Goal: Navigation & Orientation: Find specific page/section

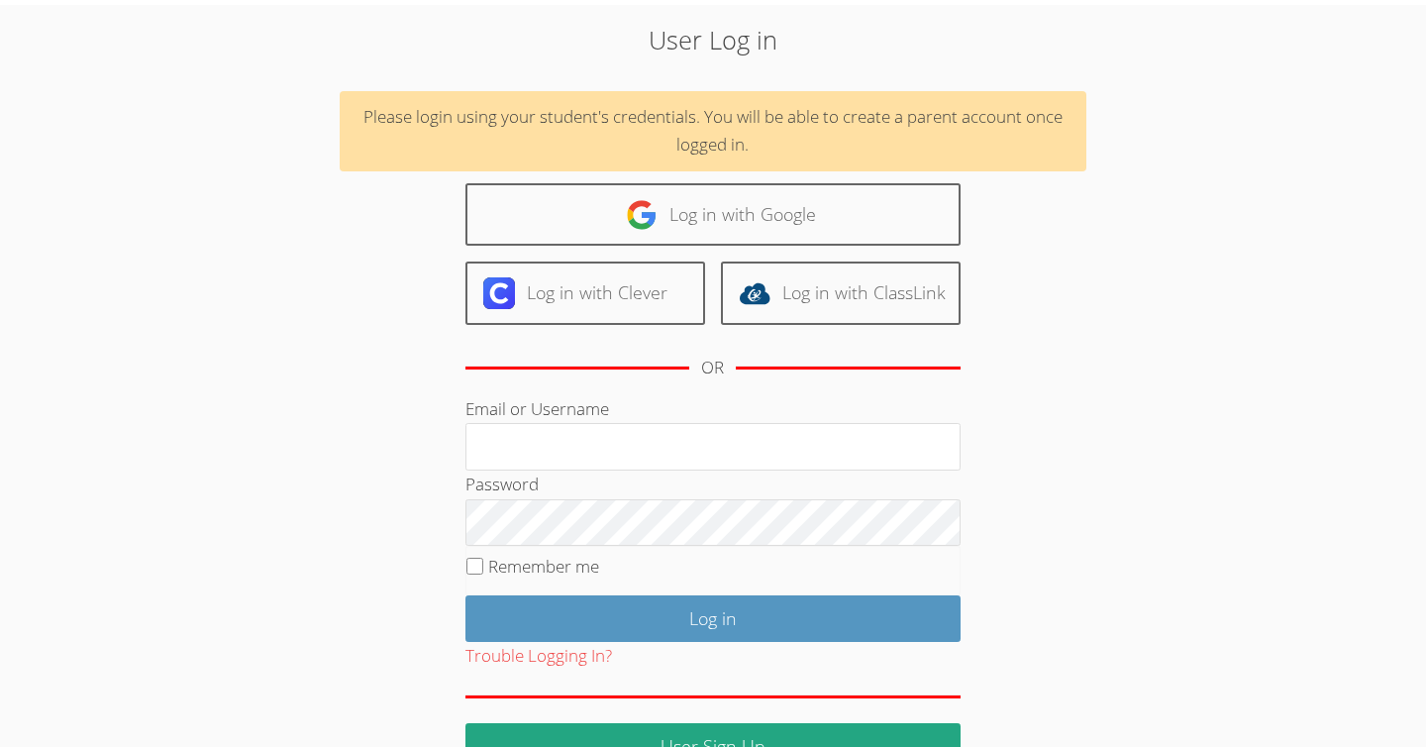
scroll to position [68, 0]
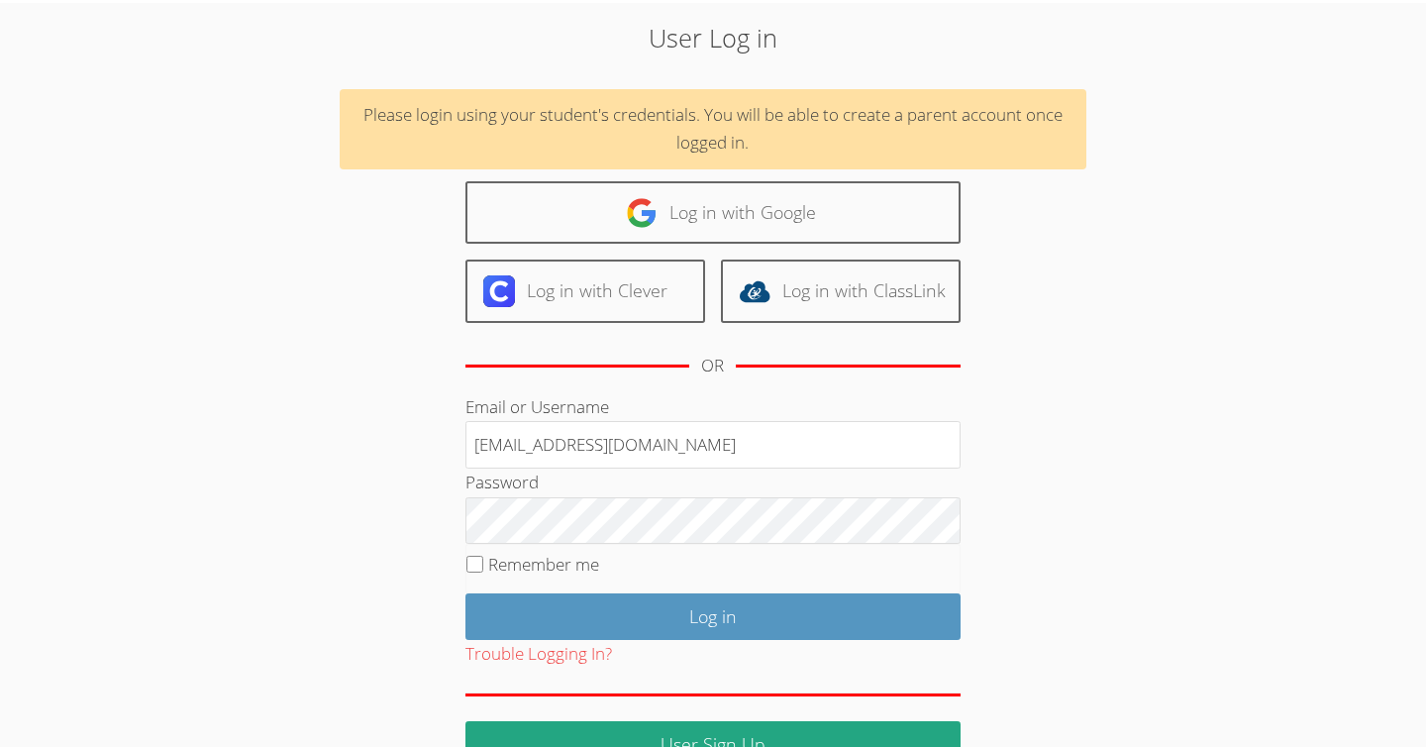
type input "[EMAIL_ADDRESS][DOMAIN_NAME]"
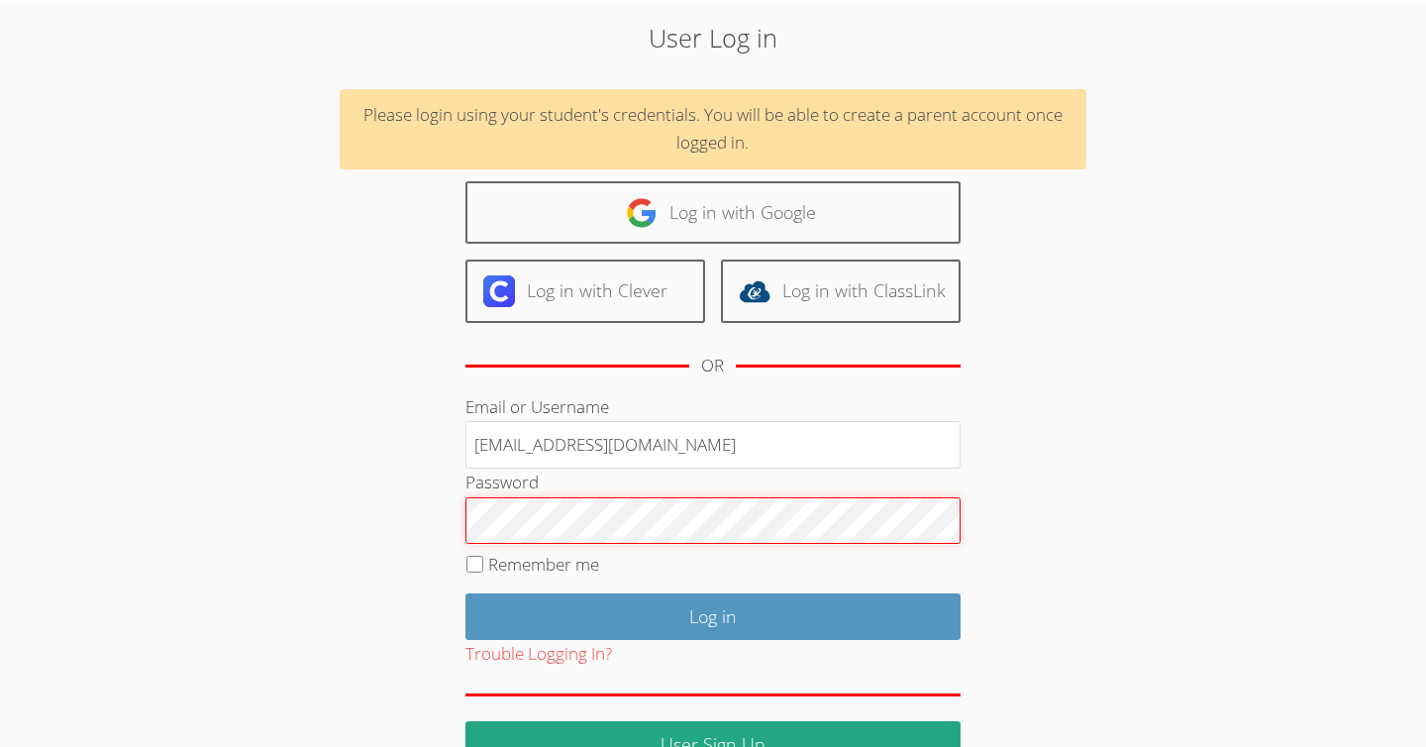
click at [465, 593] on input "Log in" at bounding box center [712, 616] width 495 height 47
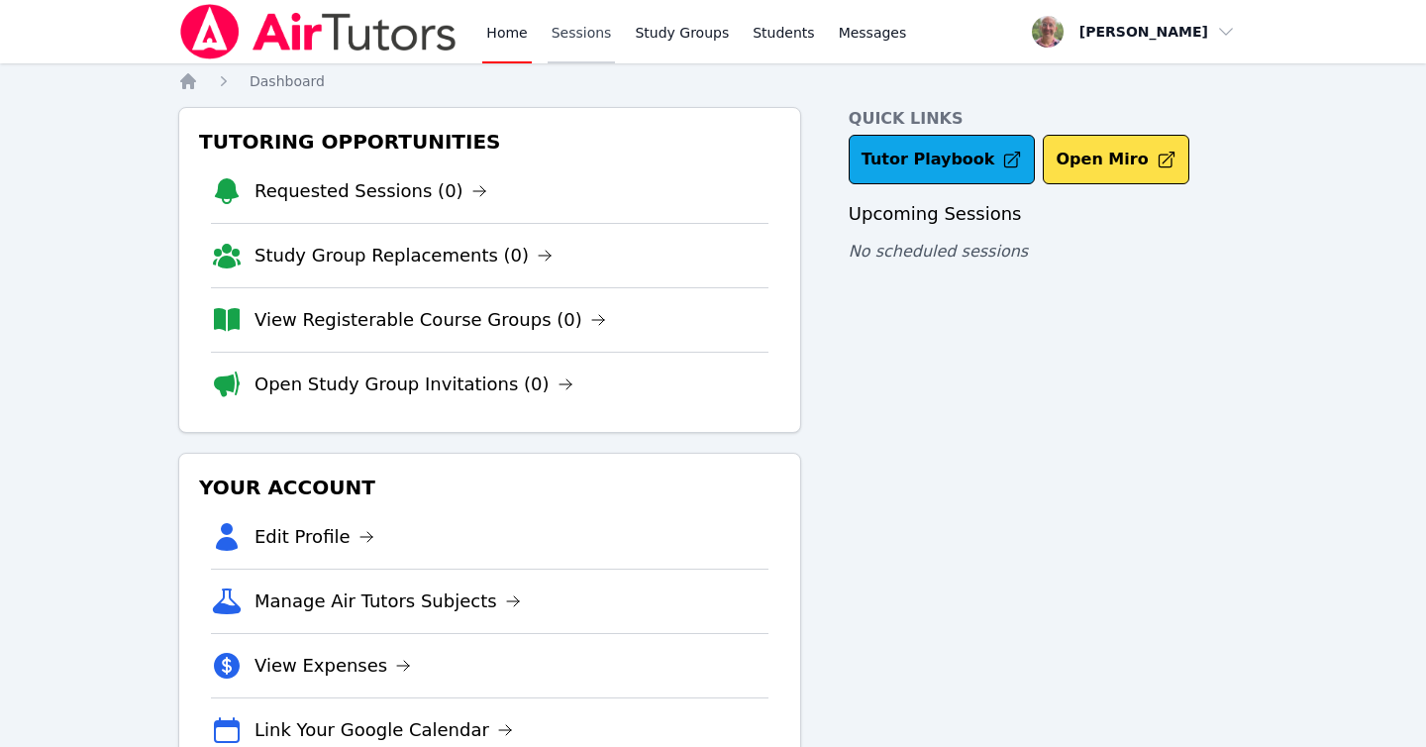
click at [569, 30] on link "Sessions" at bounding box center [582, 31] width 68 height 63
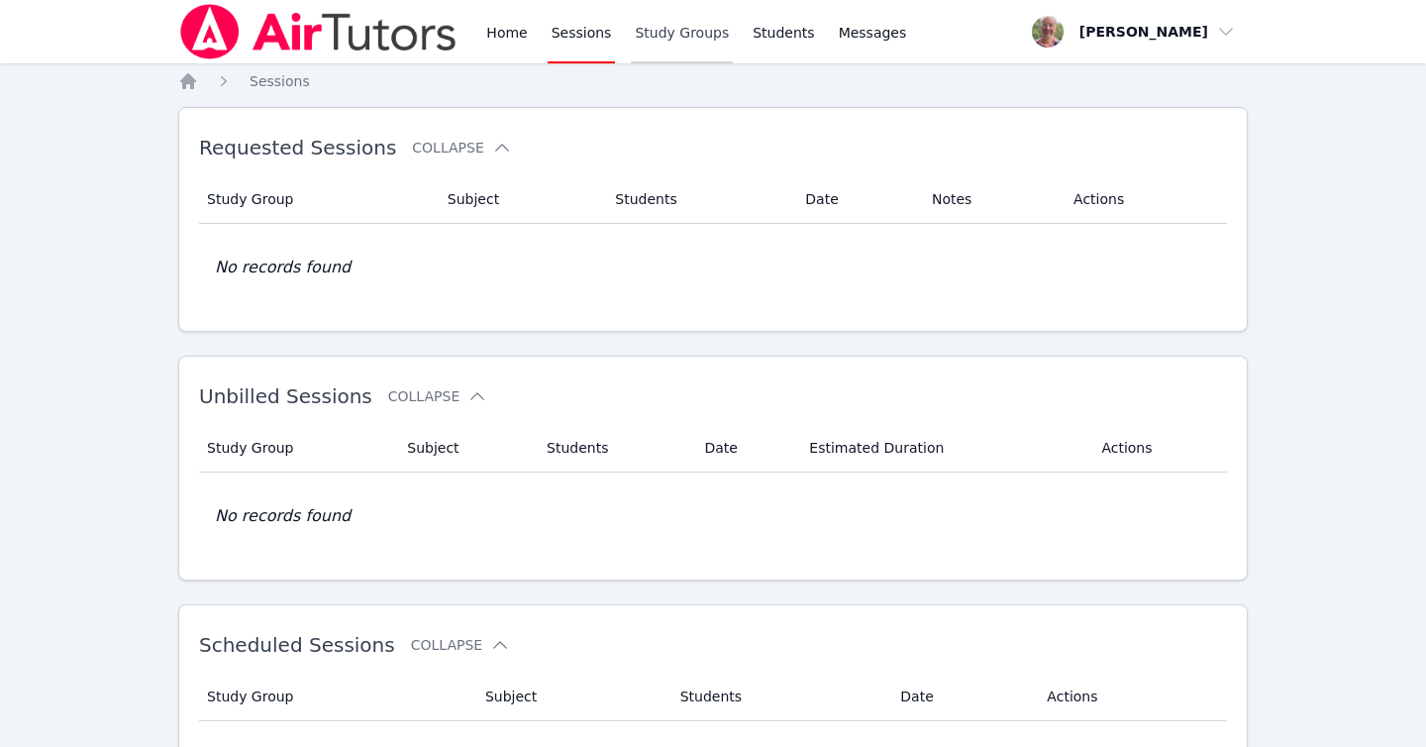
click at [706, 30] on link "Study Groups" at bounding box center [682, 31] width 102 height 63
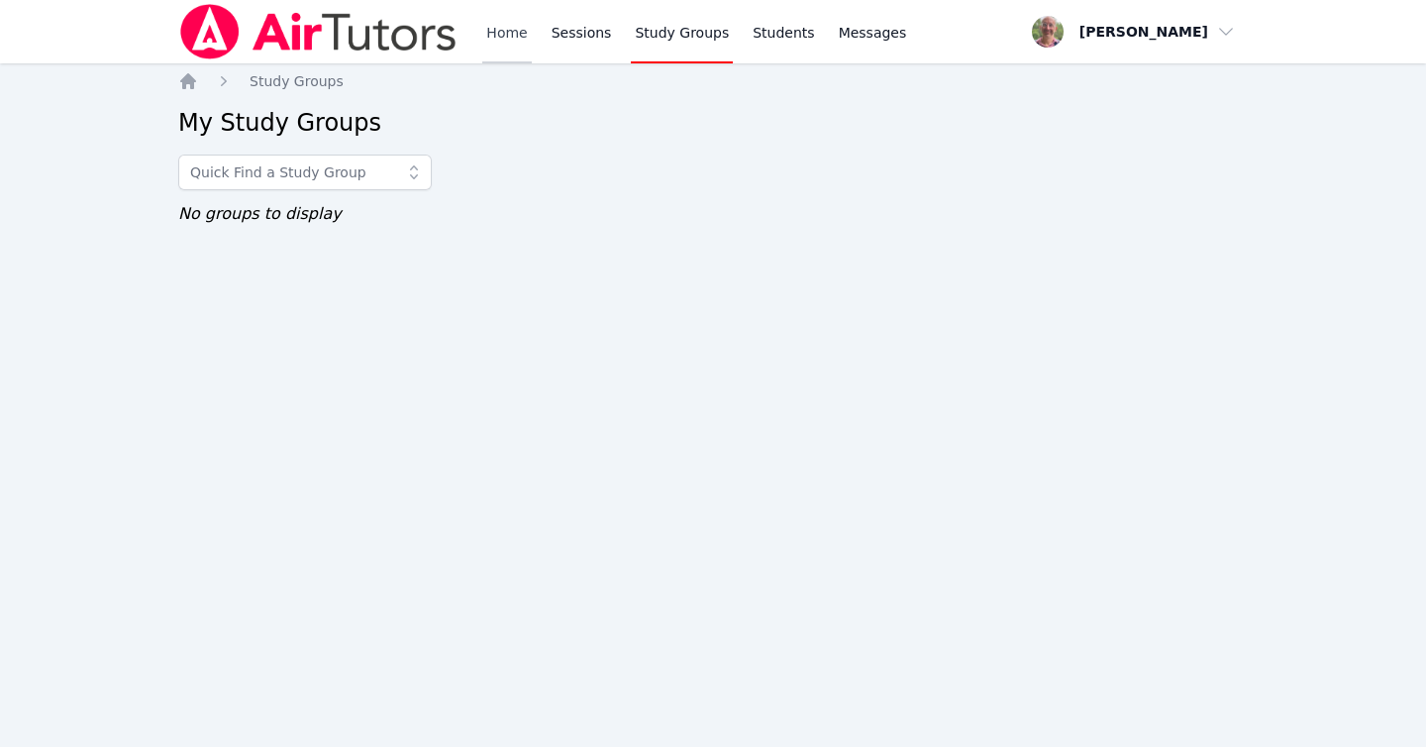
click at [497, 31] on link "Home" at bounding box center [506, 31] width 49 height 63
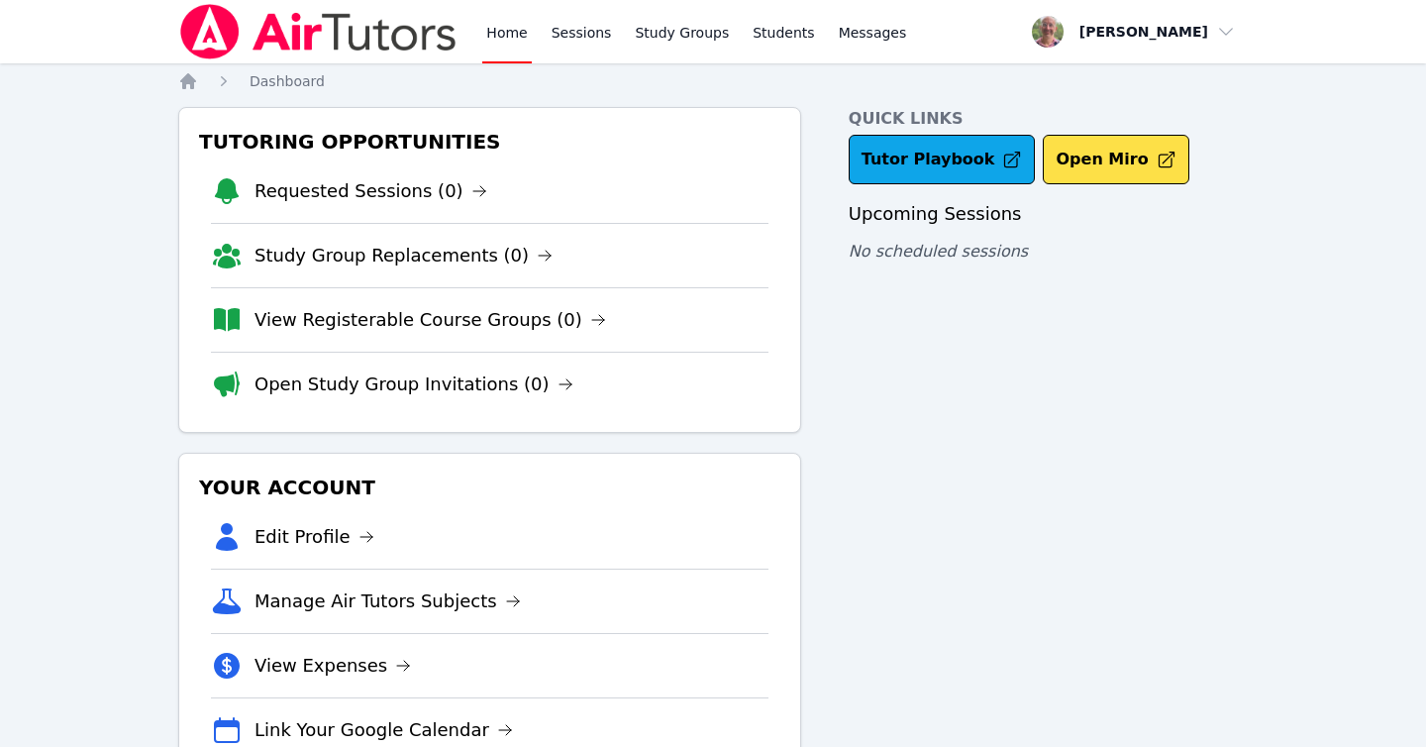
click at [360, 29] on img at bounding box center [318, 31] width 280 height 55
click at [896, 154] on link "Tutor Playbook" at bounding box center [942, 160] width 187 height 50
click at [349, 186] on link "Requested Sessions (0)" at bounding box center [371, 191] width 233 height 28
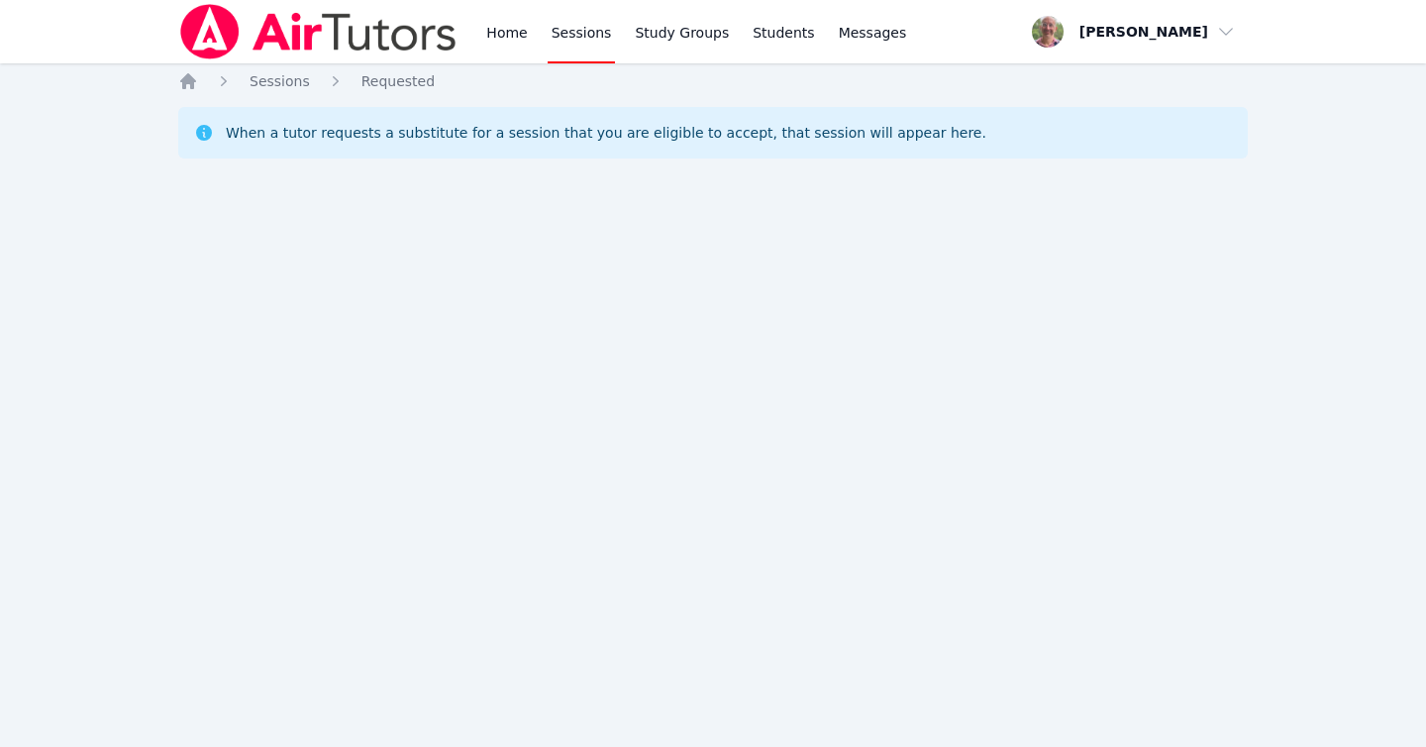
click at [326, 31] on img at bounding box center [318, 31] width 280 height 55
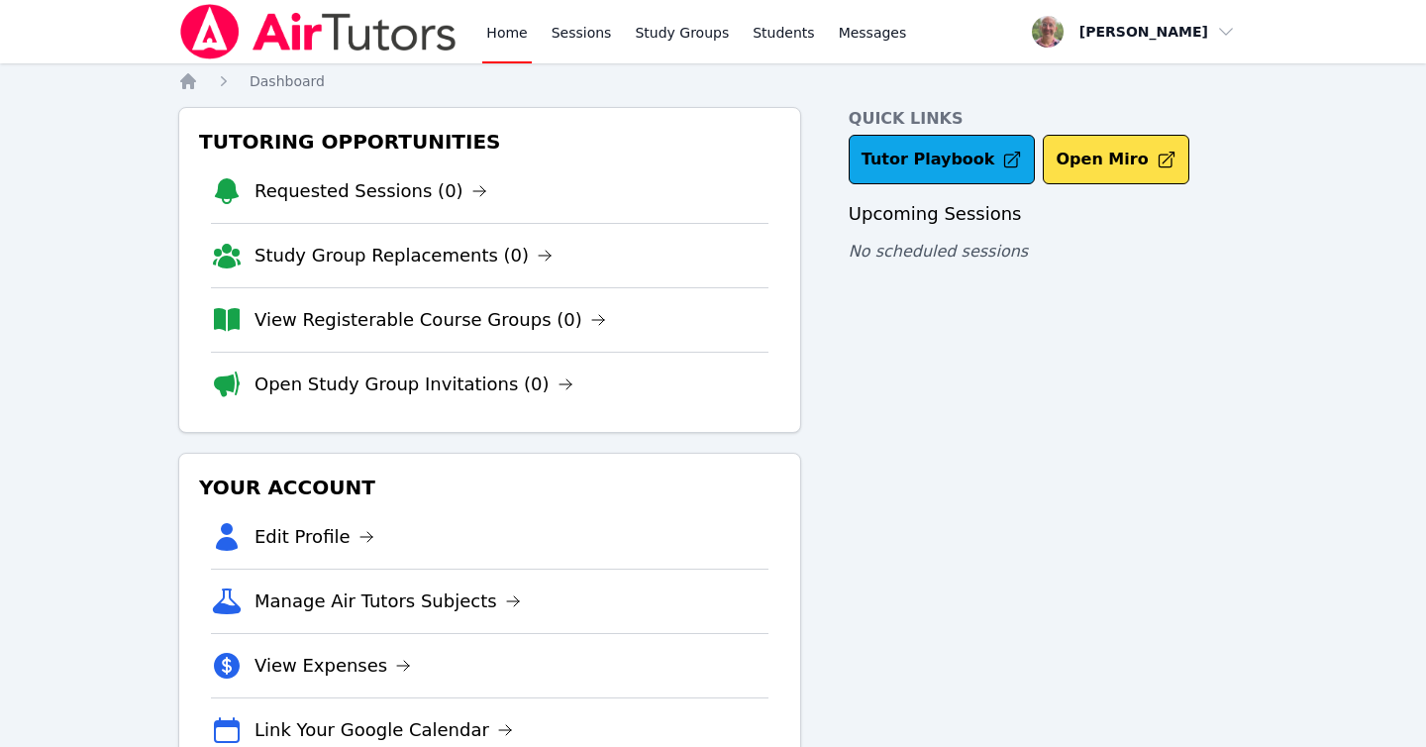
click at [326, 31] on img at bounding box center [318, 31] width 280 height 55
click at [270, 81] on span "Dashboard" at bounding box center [287, 81] width 75 height 16
click at [1219, 33] on span "button" at bounding box center [1134, 32] width 216 height 44
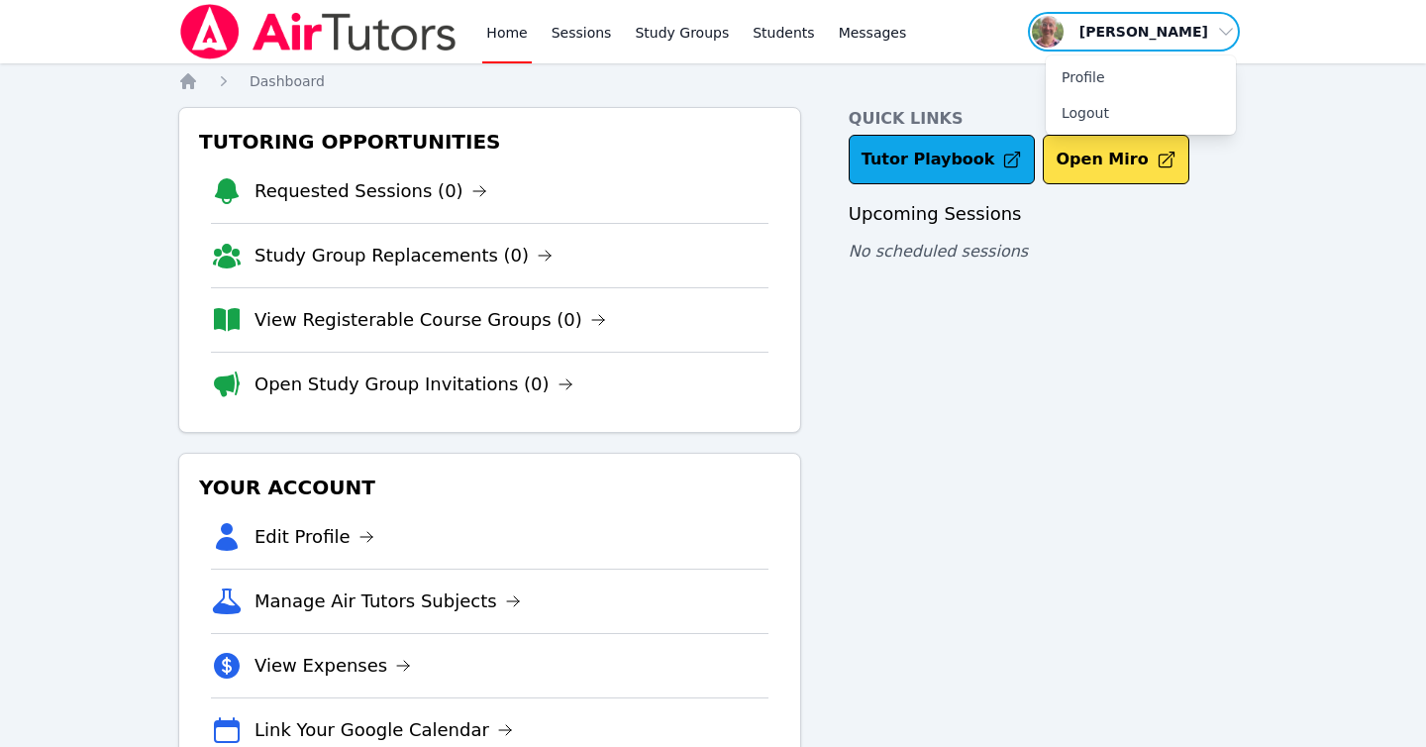
click at [1219, 33] on span "button" at bounding box center [1134, 32] width 216 height 44
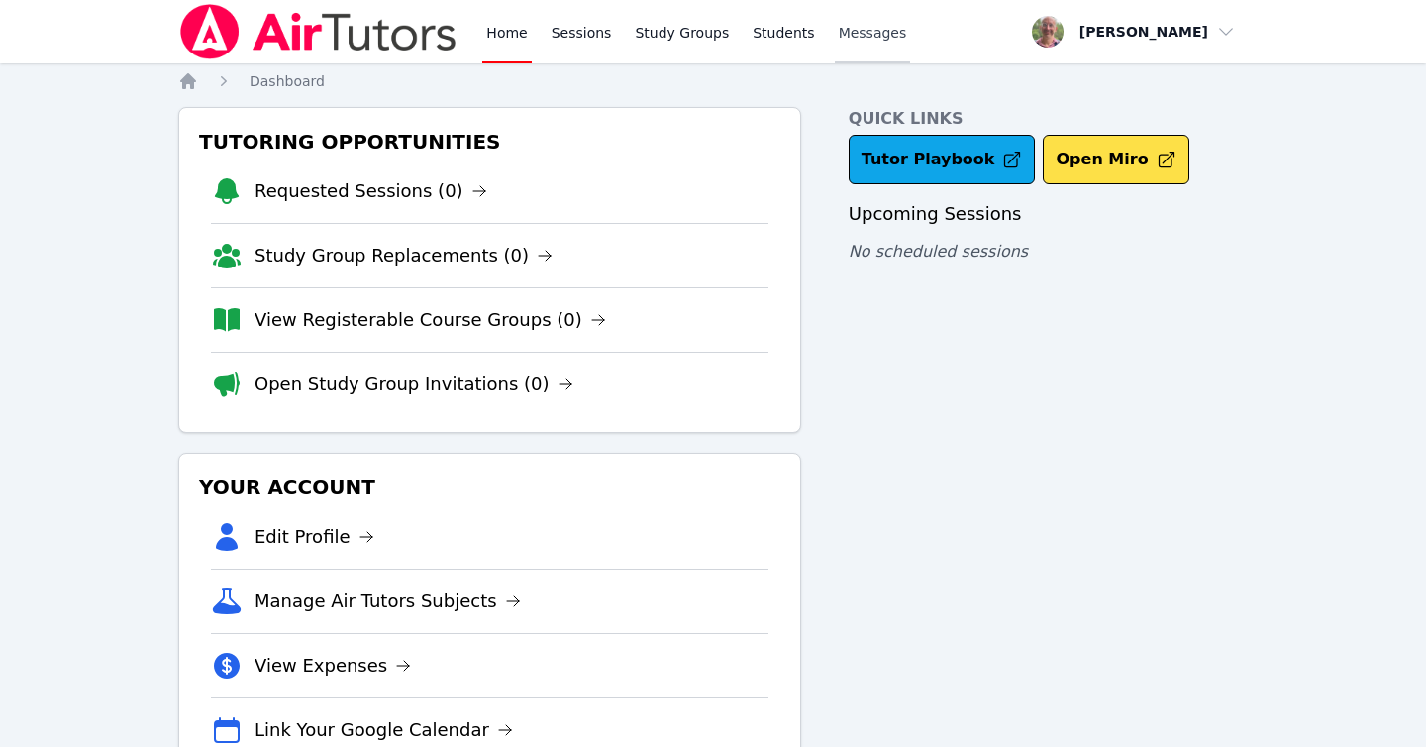
click at [868, 35] on span "Messages" at bounding box center [873, 33] width 68 height 20
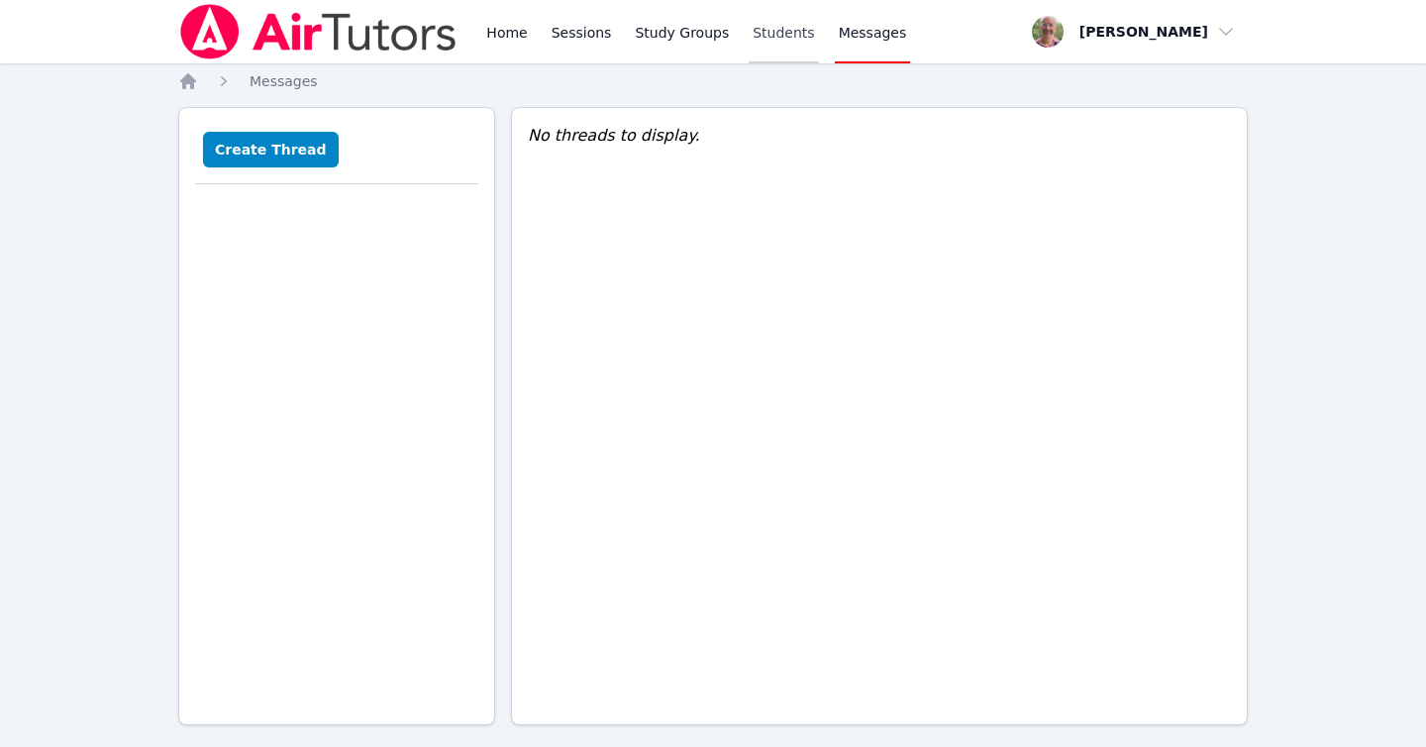
click at [781, 31] on link "Students" at bounding box center [783, 31] width 69 height 63
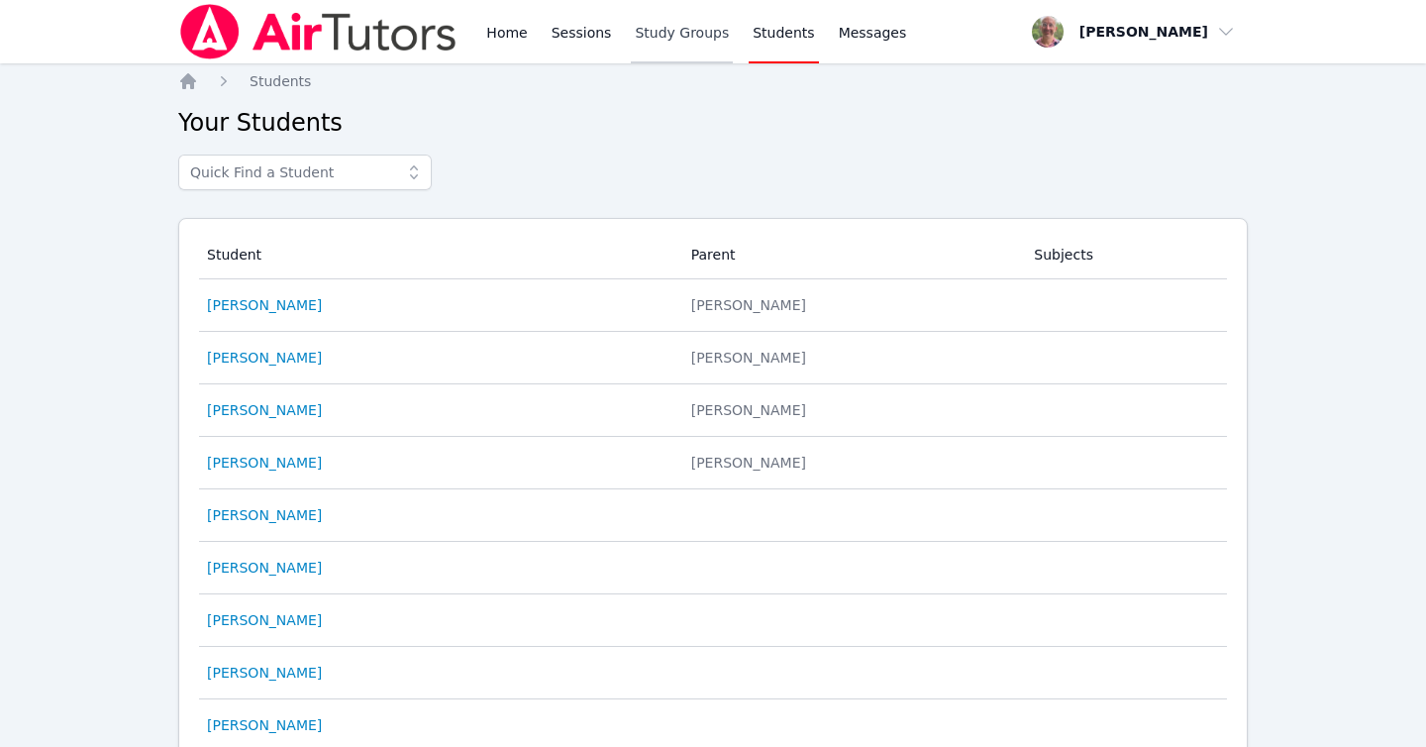
click at [685, 34] on link "Study Groups" at bounding box center [682, 31] width 102 height 63
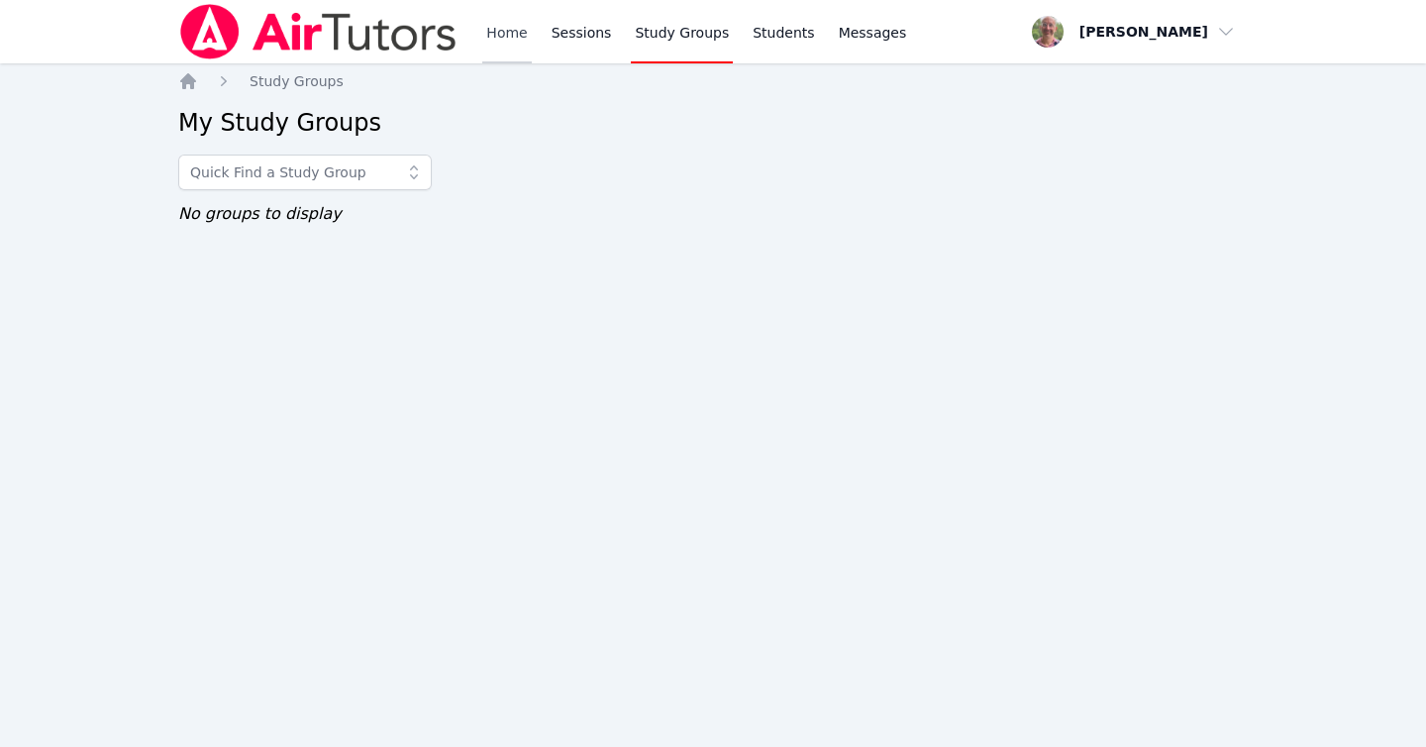
click at [501, 34] on link "Home" at bounding box center [506, 31] width 49 height 63
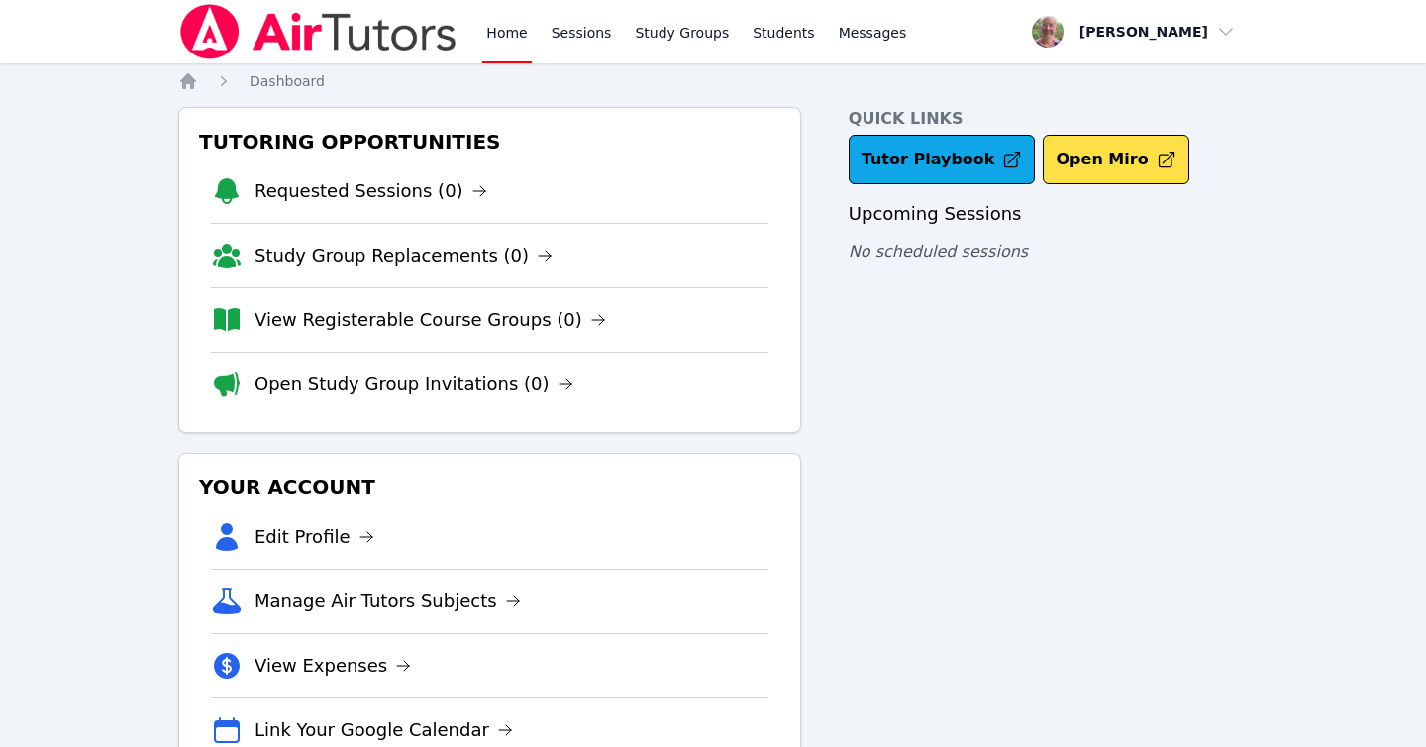
click at [501, 34] on link "Home" at bounding box center [506, 31] width 49 height 63
click at [318, 202] on link "Requested Sessions (0)" at bounding box center [371, 191] width 233 height 28
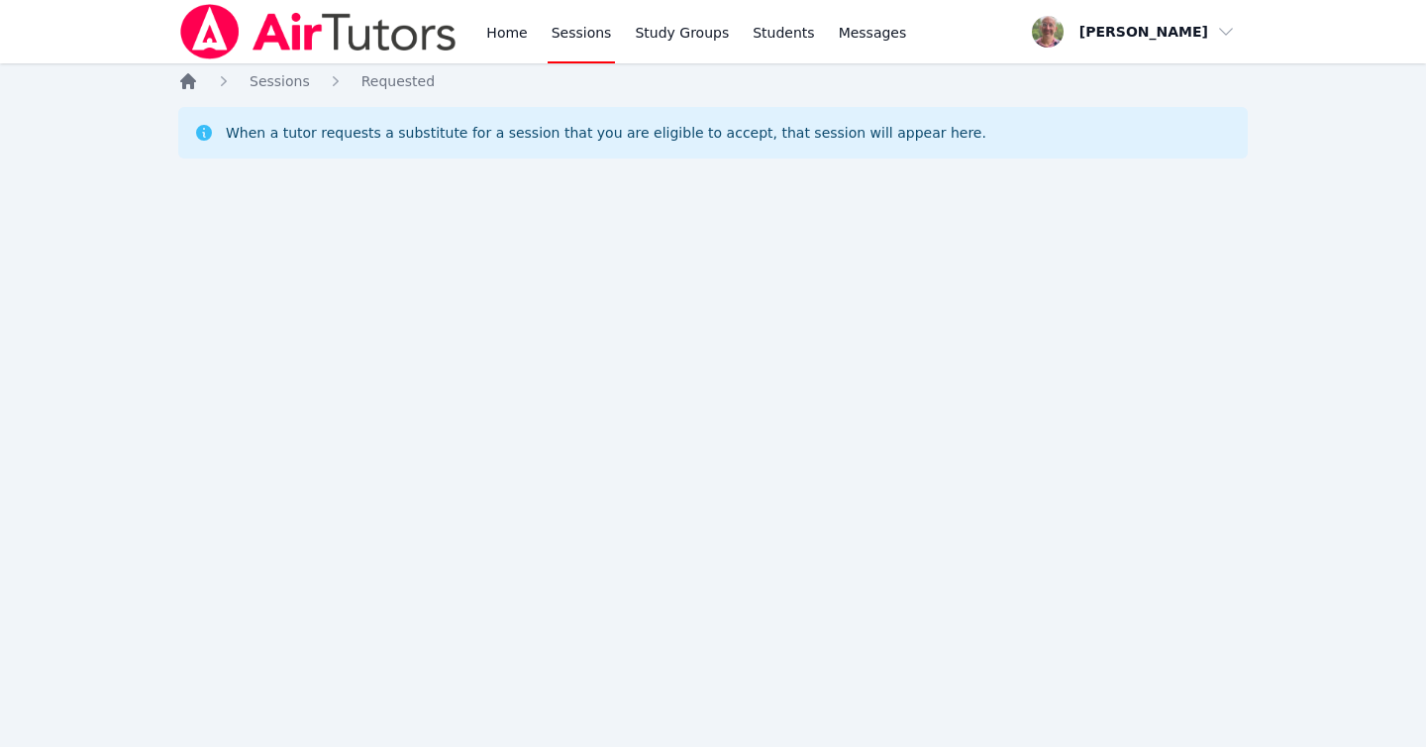
click at [190, 81] on icon "Breadcrumb" at bounding box center [188, 81] width 16 height 16
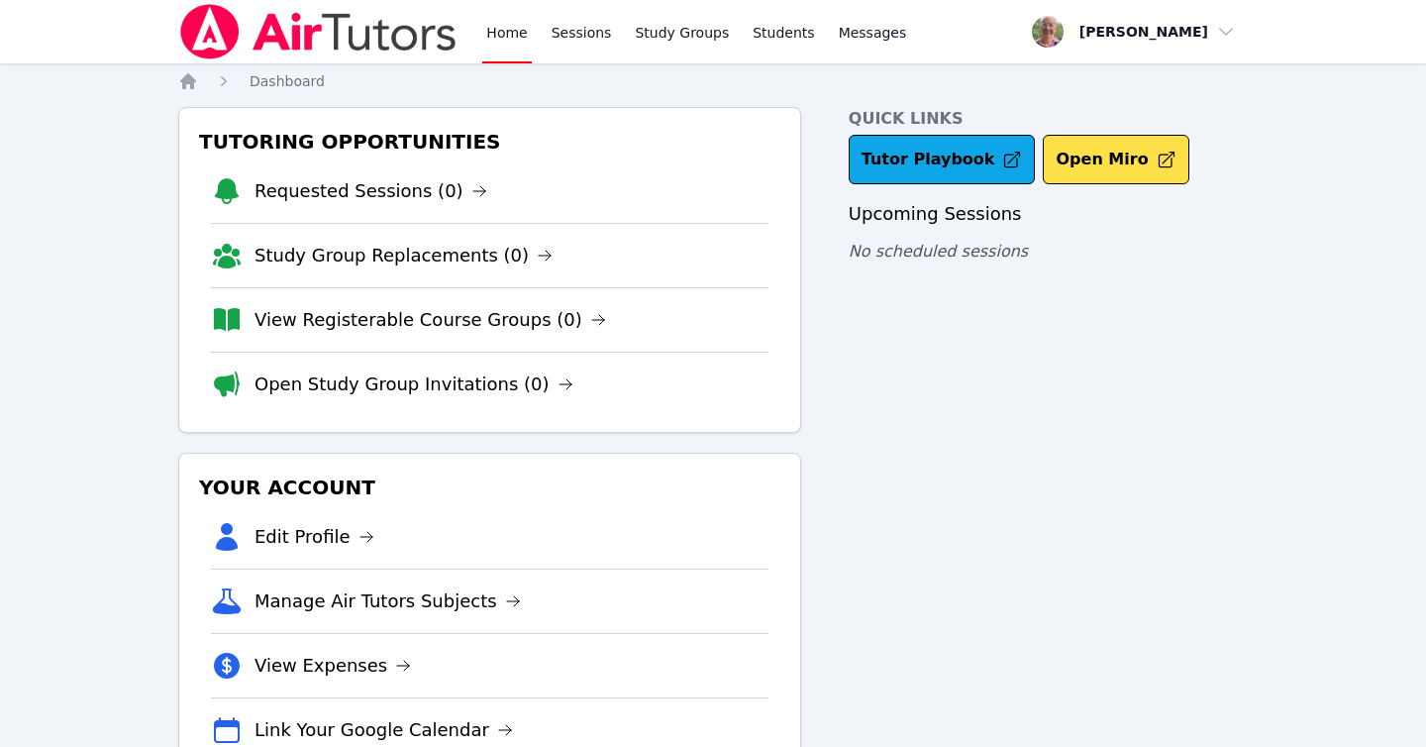
click at [291, 31] on img at bounding box center [318, 31] width 280 height 55
click at [299, 36] on img at bounding box center [318, 31] width 280 height 55
click at [463, 303] on li "View Registerable Course Groups (0)" at bounding box center [490, 319] width 558 height 64
click at [464, 318] on link "View Registerable Course Groups (0)" at bounding box center [431, 320] width 352 height 28
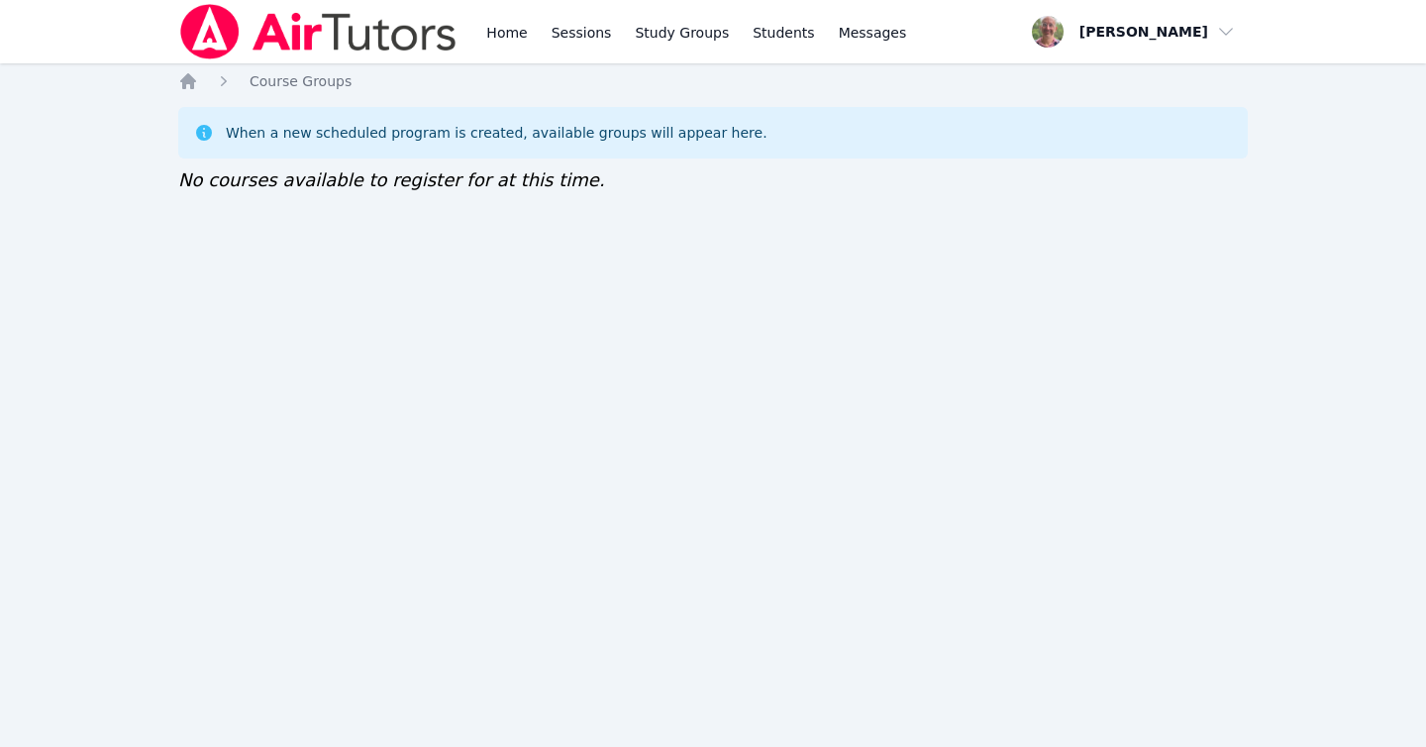
click at [274, 39] on img at bounding box center [318, 31] width 280 height 55
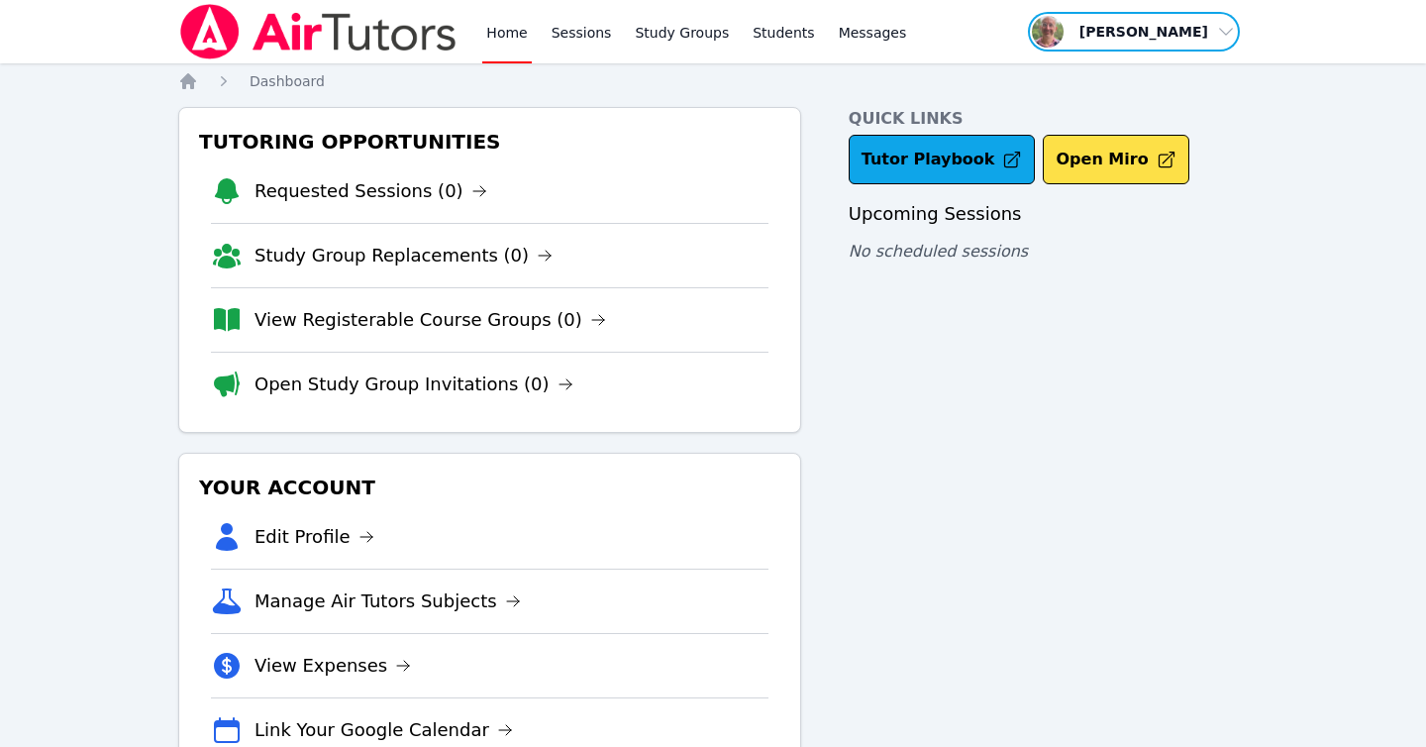
click at [1149, 35] on span "button" at bounding box center [1134, 32] width 216 height 44
click at [1209, 32] on span "button" at bounding box center [1134, 32] width 216 height 44
click at [1109, 68] on link "Profile" at bounding box center [1141, 77] width 190 height 36
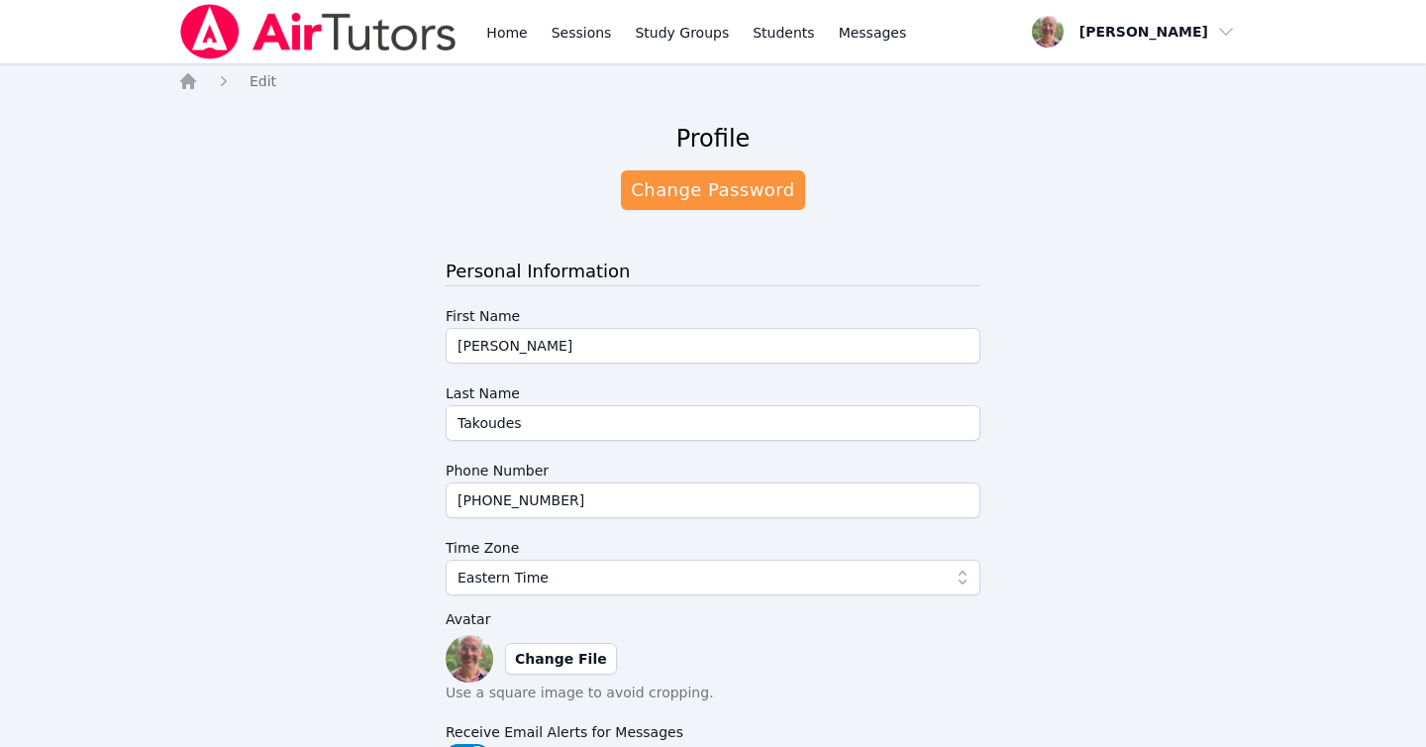
click at [303, 31] on img at bounding box center [318, 31] width 280 height 55
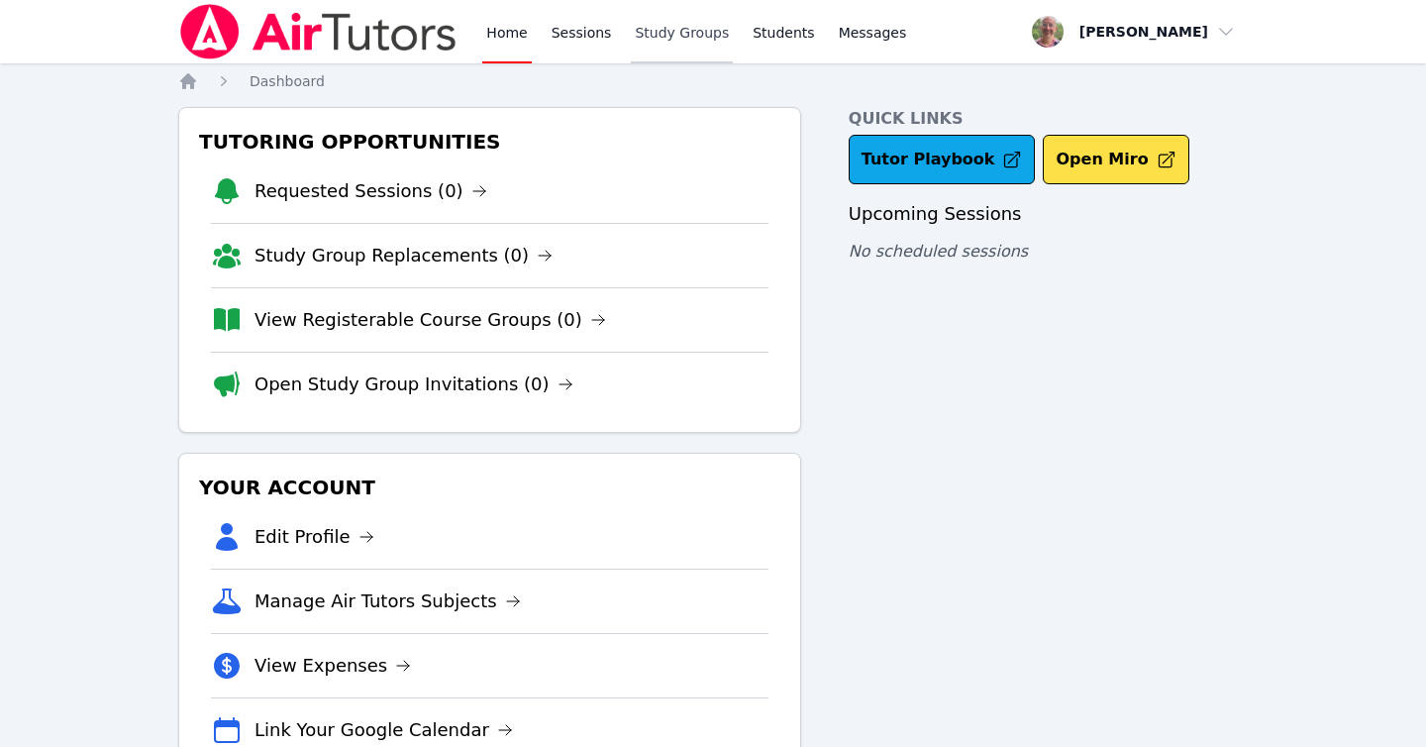
click at [703, 30] on link "Study Groups" at bounding box center [682, 31] width 102 height 63
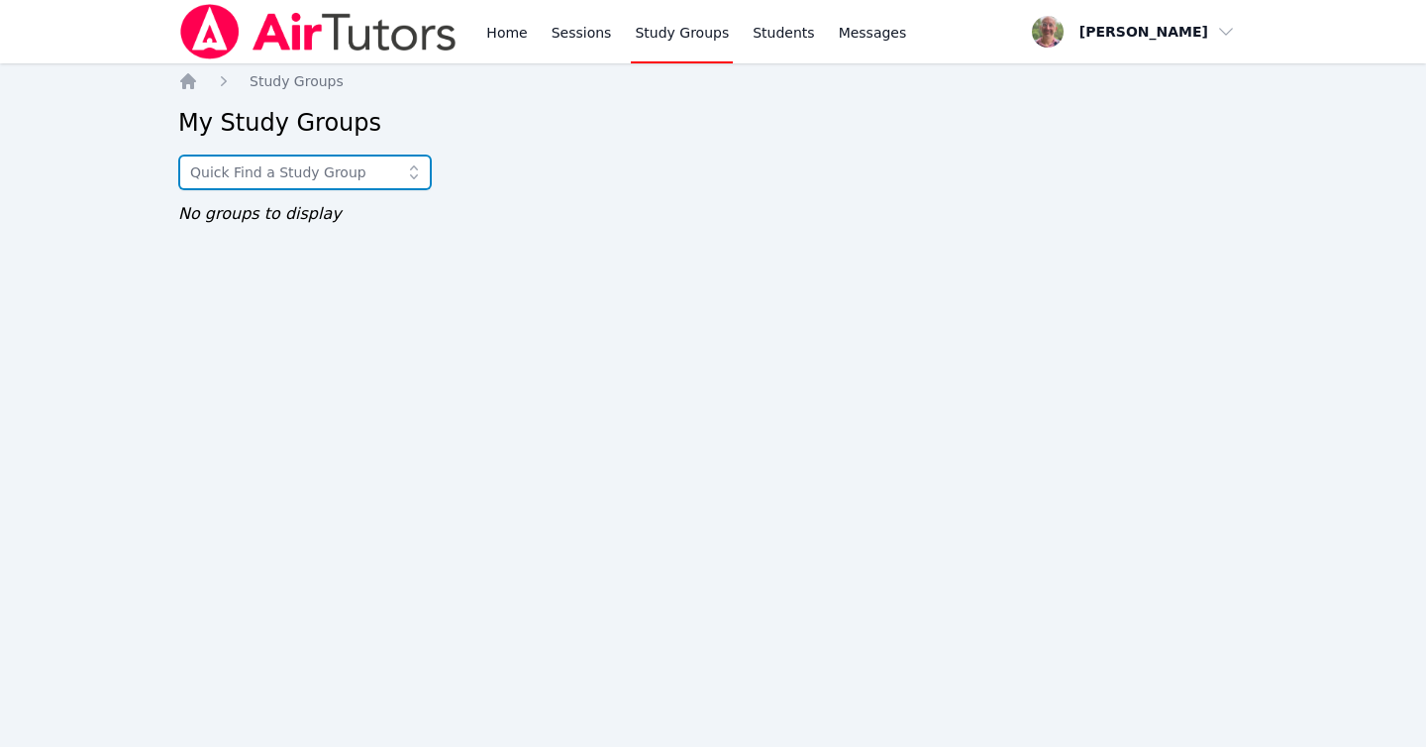
click at [314, 176] on input "text" at bounding box center [305, 172] width 254 height 36
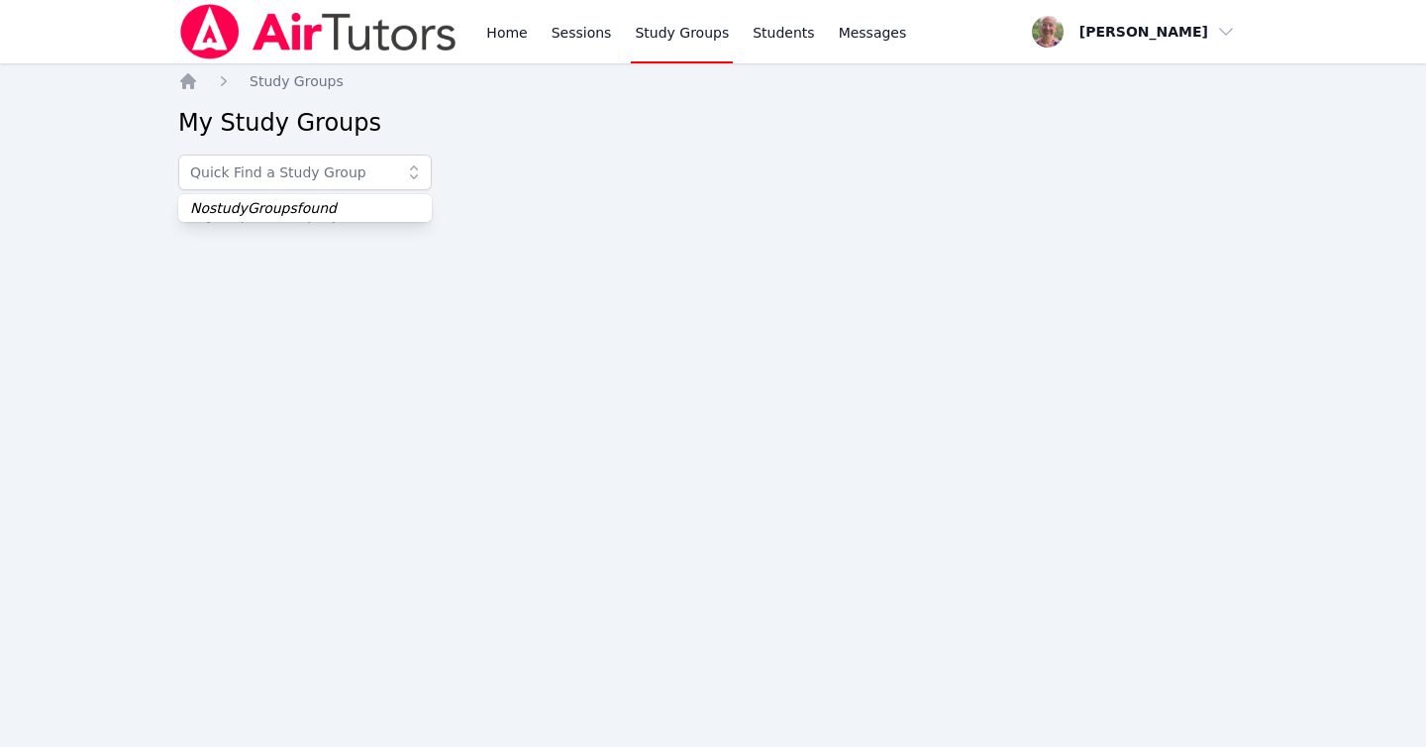
click at [572, 197] on div "Home Study Groups My Study Groups No studyGroups found No groups to display" at bounding box center [713, 168] width 1070 height 194
click at [506, 35] on link "Home" at bounding box center [506, 31] width 49 height 63
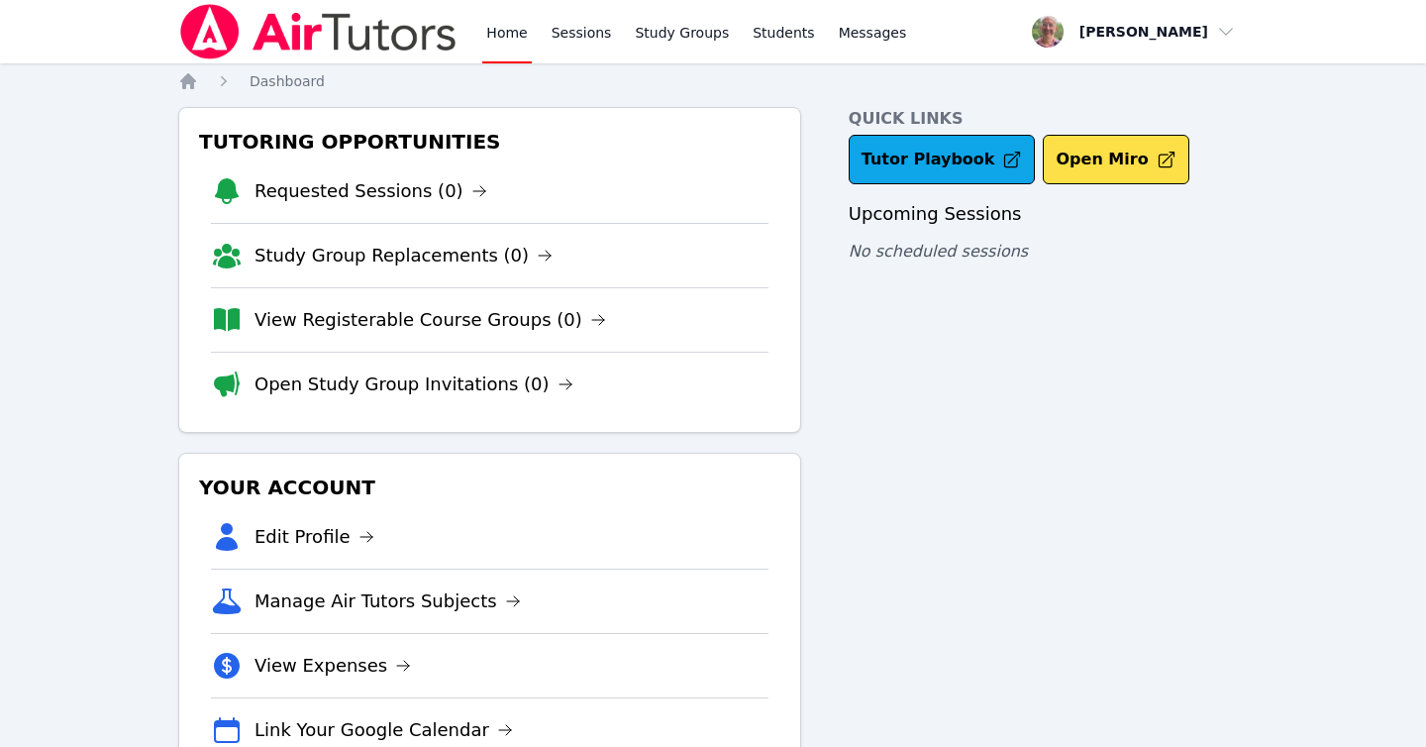
click at [309, 34] on img at bounding box center [318, 31] width 280 height 55
click at [190, 83] on icon "Breadcrumb" at bounding box center [188, 81] width 16 height 16
click at [233, 34] on img at bounding box center [318, 31] width 280 height 55
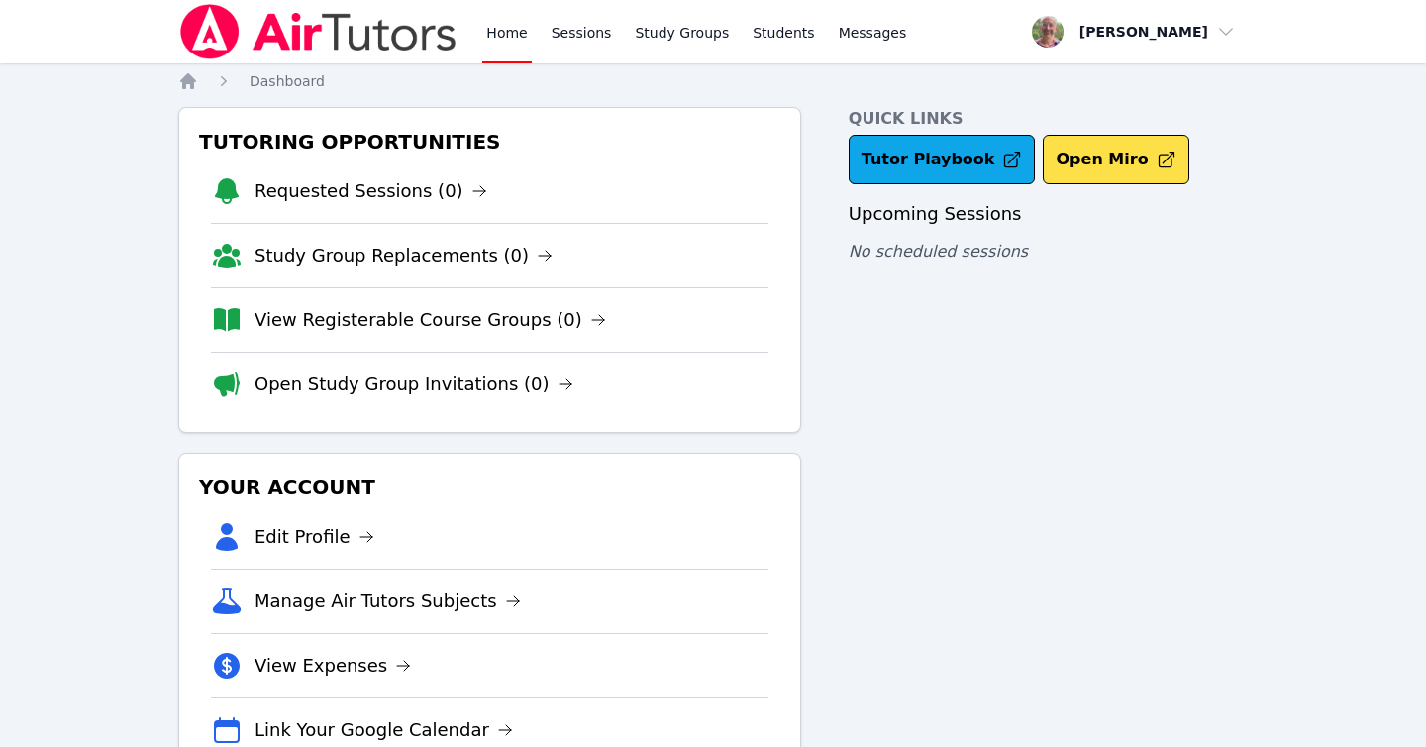
click at [282, 35] on img at bounding box center [318, 31] width 280 height 55
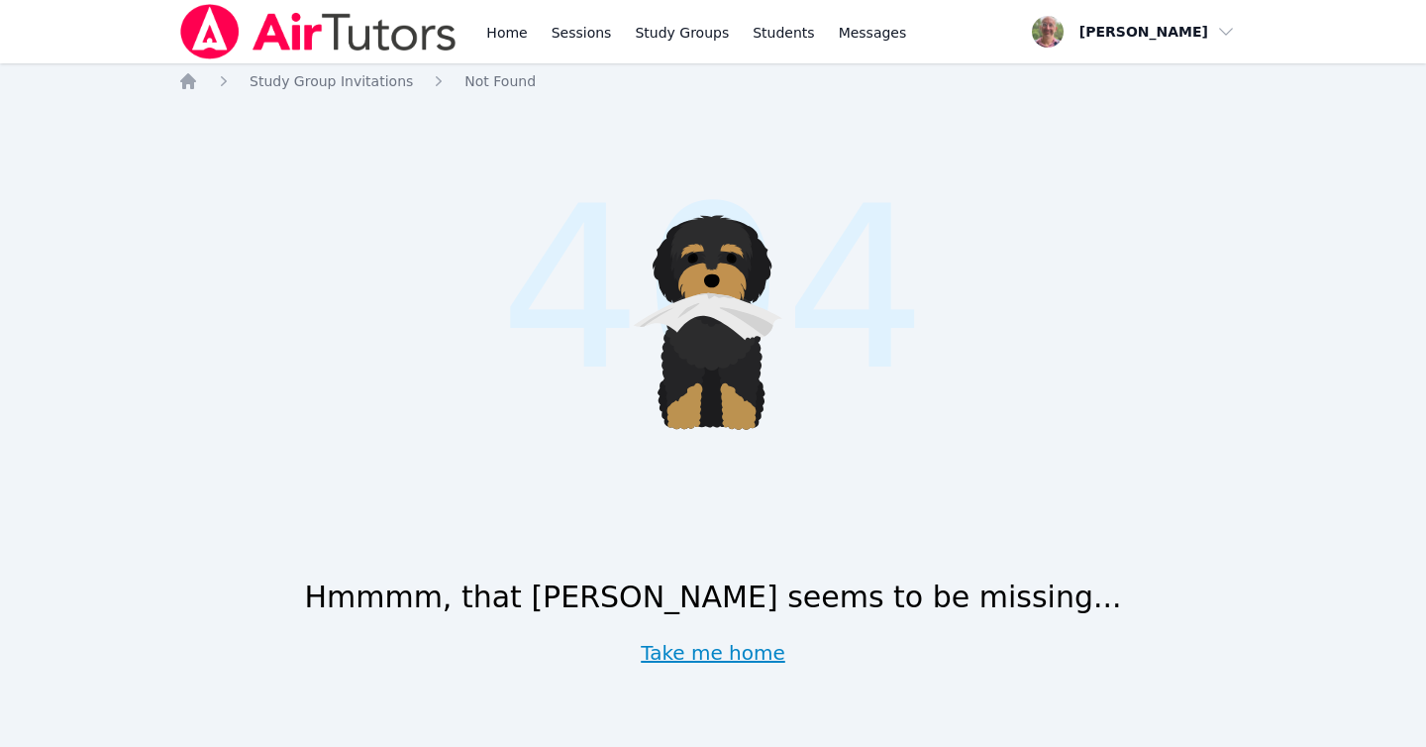
click at [725, 651] on link "Take me home" at bounding box center [713, 653] width 145 height 28
